Goal: Task Accomplishment & Management: Manage account settings

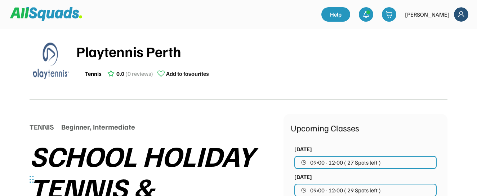
click at [457, 14] on img at bounding box center [461, 14] width 14 height 14
click at [453, 30] on link "Profile" at bounding box center [451, 31] width 43 height 14
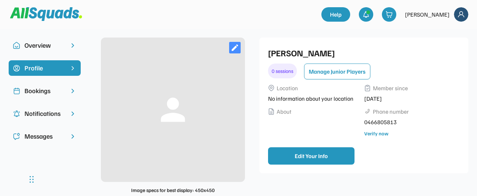
click at [381, 133] on div "Verify now" at bounding box center [376, 133] width 24 height 8
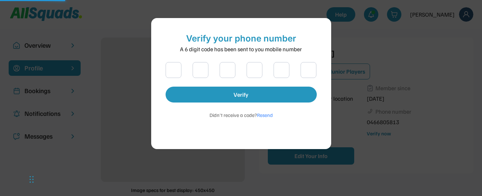
click at [176, 72] on input "input" at bounding box center [174, 70] width 16 height 16
type input "*"
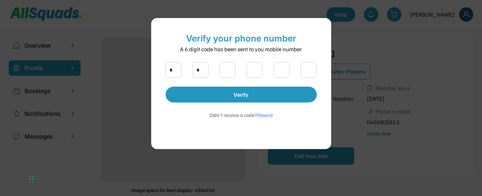
type input "**"
type input "*"
type input "***"
type input "*"
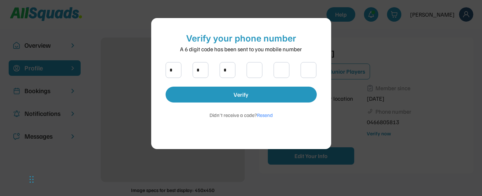
type input "*"
type input "****"
type input "*"
type input "*****"
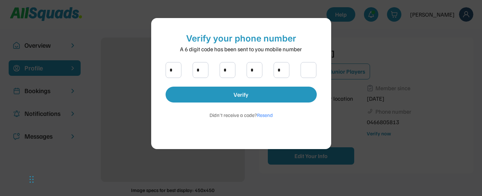
type input "*"
type input "******"
type input "*"
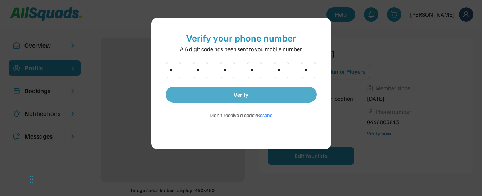
click at [252, 97] on button "Verify" at bounding box center [241, 94] width 151 height 16
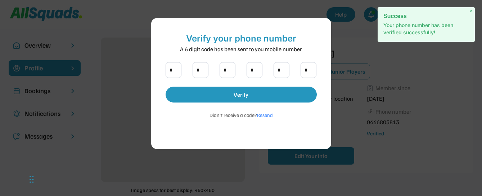
click at [377, 142] on div at bounding box center [241, 98] width 482 height 196
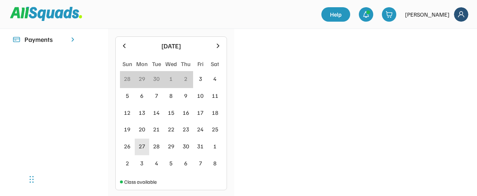
scroll to position [216, 0]
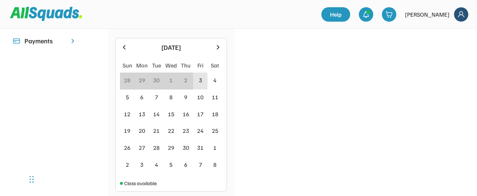
click at [199, 80] on div "3" at bounding box center [200, 80] width 3 height 9
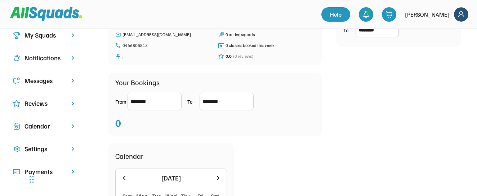
scroll to position [14, 0]
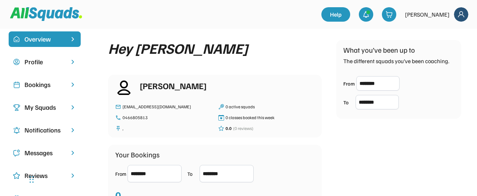
click at [49, 35] on div "Overview" at bounding box center [44, 39] width 40 height 10
click at [53, 84] on div "Bookings" at bounding box center [44, 85] width 40 height 10
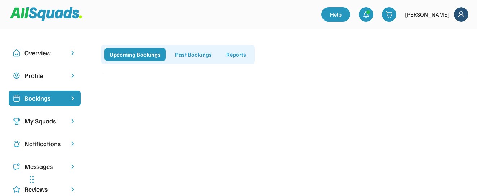
click at [210, 53] on div "Past Bookings" at bounding box center [193, 54] width 47 height 13
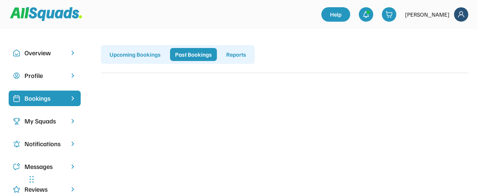
click at [151, 56] on div "Upcoming Bookings" at bounding box center [134, 54] width 61 height 13
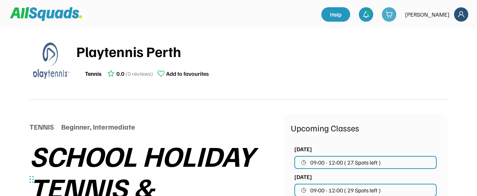
click at [393, 15] on img at bounding box center [388, 14] width 7 height 7
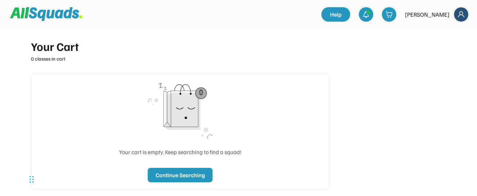
click at [461, 12] on img at bounding box center [461, 14] width 14 height 14
click at [448, 31] on link "Profile" at bounding box center [451, 31] width 43 height 14
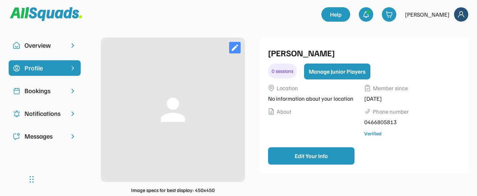
click at [361, 66] on button "Manage Junior Players" at bounding box center [337, 71] width 66 height 16
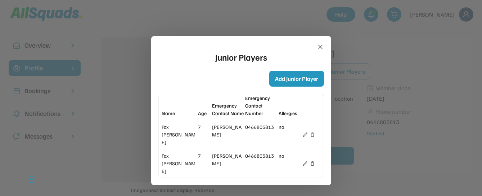
click at [167, 126] on div "Fox Collins" at bounding box center [179, 134] width 35 height 23
click at [176, 152] on div "Fox Collins" at bounding box center [179, 163] width 35 height 23
click at [322, 39] on div "Junior Players Add Junior Player Name Age Emergency Contact Name Emergency Cont…" at bounding box center [241, 110] width 180 height 149
click at [322, 43] on icon at bounding box center [320, 46] width 7 height 7
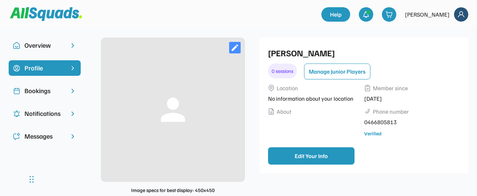
click at [57, 93] on div "Bookings" at bounding box center [44, 91] width 40 height 10
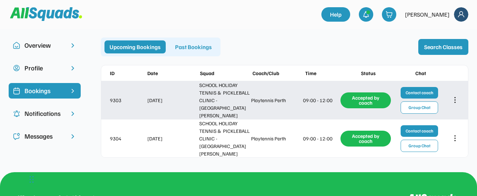
click at [455, 96] on icon at bounding box center [455, 100] width 8 height 8
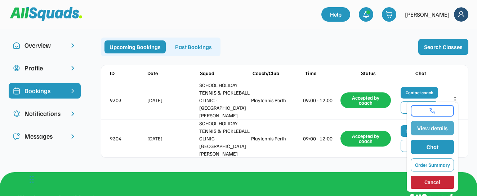
click at [439, 125] on button "View details" at bounding box center [432, 128] width 43 height 14
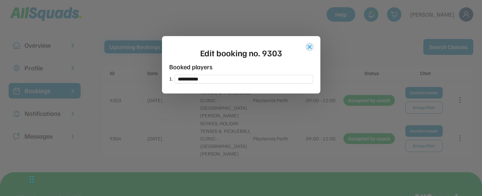
click at [311, 48] on button "close" at bounding box center [309, 46] width 7 height 7
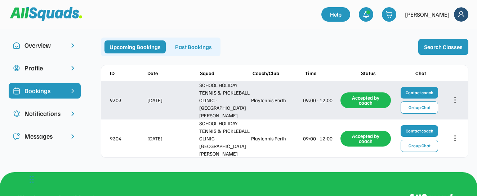
click at [211, 97] on div "SCHOOL HOLIDAY TENNIS & PICKLEBALL CLINIC - [GEOGRAPHIC_DATA][PERSON_NAME]" at bounding box center [224, 100] width 50 height 38
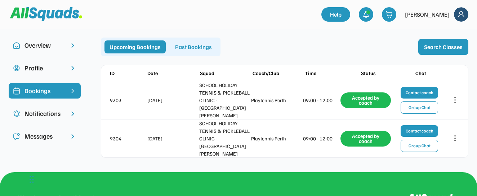
click at [57, 47] on div "Overview" at bounding box center [44, 45] width 40 height 10
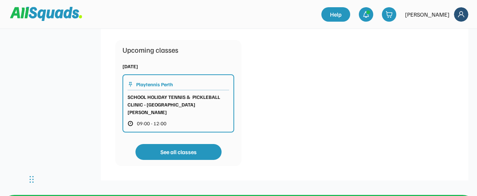
scroll to position [324, 0]
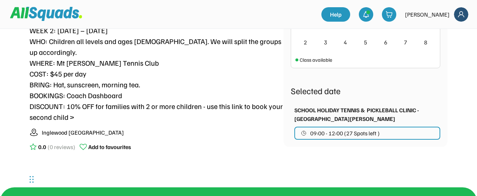
scroll to position [432, 0]
